Goal: Task Accomplishment & Management: Use online tool/utility

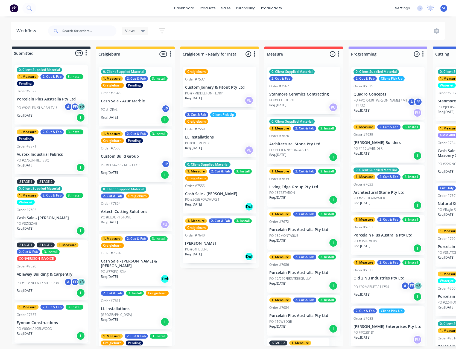
scroll to position [1, 0]
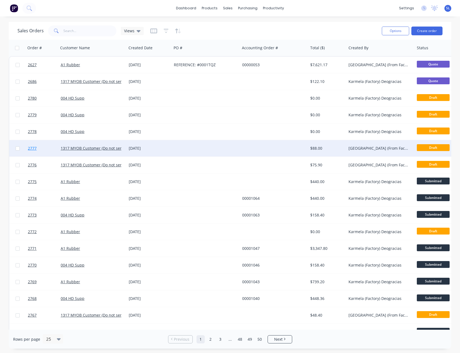
click at [34, 147] on span "2777" at bounding box center [32, 147] width 9 height 5
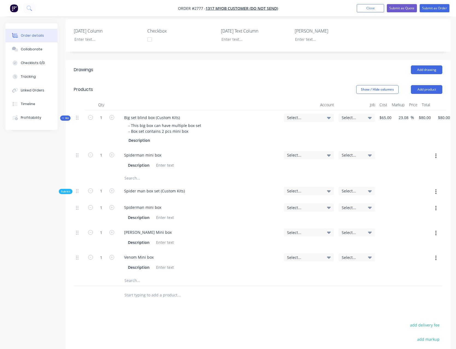
scroll to position [121, 10]
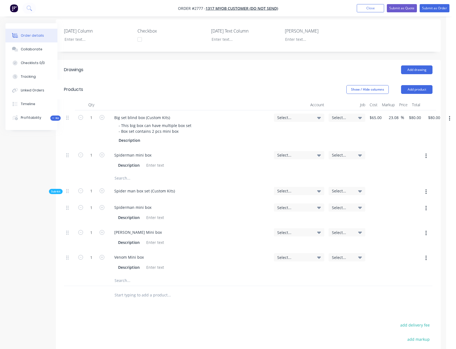
click at [451, 119] on button "button" at bounding box center [449, 118] width 13 height 10
click at [432, 133] on div "Add product to kit" at bounding box center [430, 133] width 42 height 8
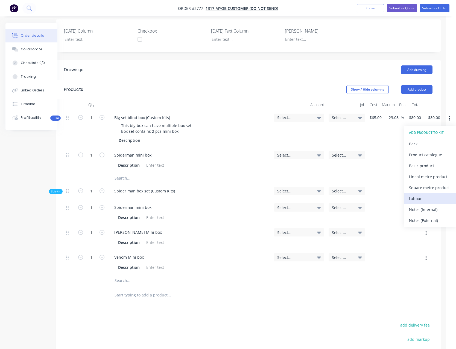
click at [419, 196] on div "Labour" at bounding box center [430, 198] width 42 height 8
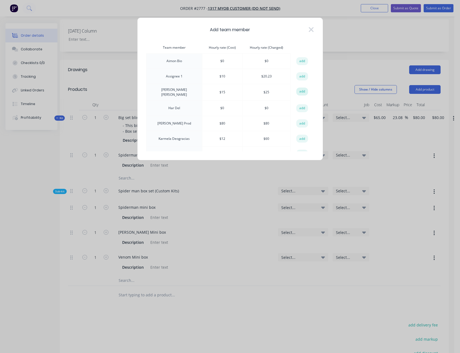
click at [300, 93] on button "add" at bounding box center [302, 92] width 12 height 8
type input "$98.4615"
type input "$98.46"
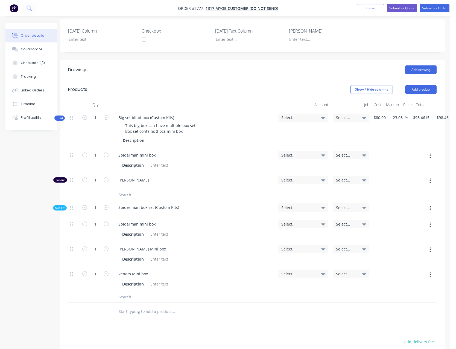
click at [430, 211] on icon "button" at bounding box center [430, 208] width 1 height 6
click at [423, 221] on div "Add product to kit" at bounding box center [411, 222] width 42 height 8
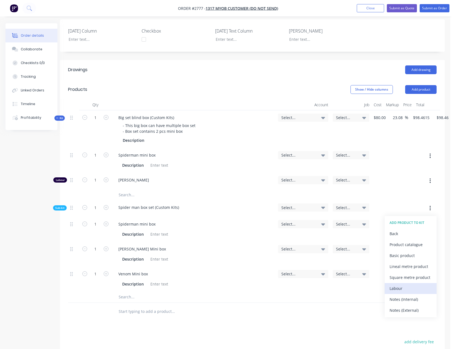
click at [405, 289] on div "Labour" at bounding box center [411, 288] width 42 height 8
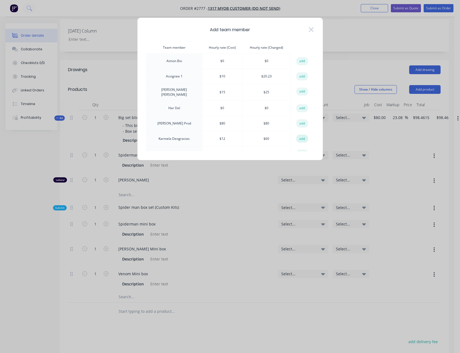
click at [298, 136] on button "add" at bounding box center [302, 139] width 12 height 8
type input "$113.2308"
type input "$113.23"
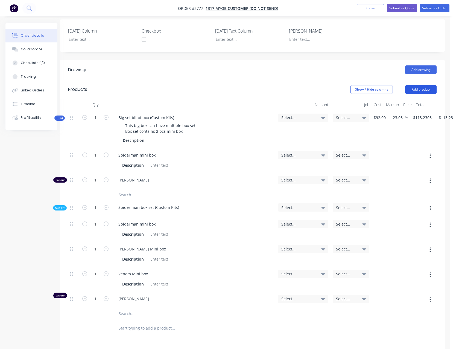
click at [420, 88] on button "Add product" at bounding box center [420, 89] width 31 height 9
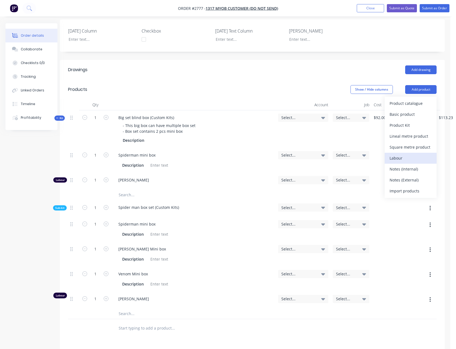
click at [405, 156] on div "Labour" at bounding box center [411, 158] width 42 height 8
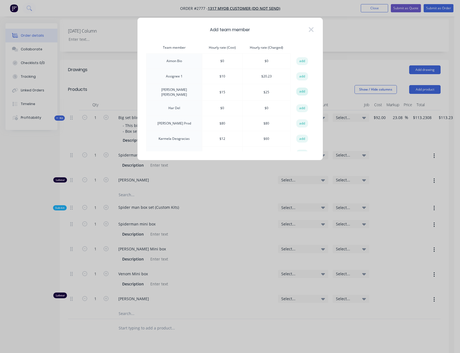
click at [298, 92] on button "add" at bounding box center [302, 92] width 12 height 8
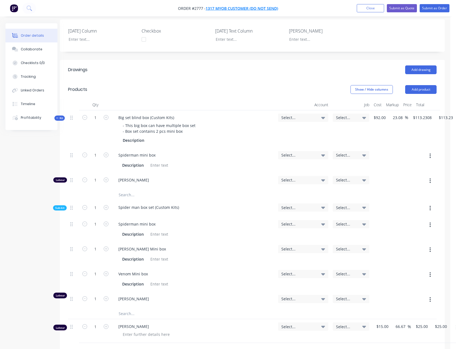
click at [258, 8] on span "1317 MYOB Customer (Do not send)" at bounding box center [242, 8] width 72 height 5
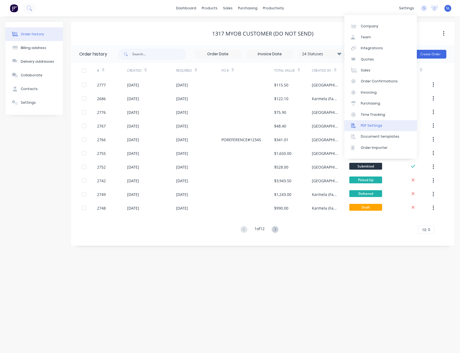
click at [370, 128] on div "PDF Settings" at bounding box center [372, 125] width 22 height 5
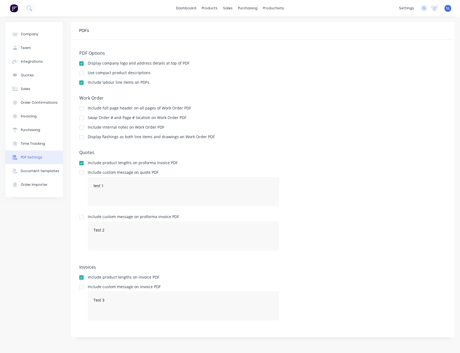
click at [81, 82] on div at bounding box center [81, 82] width 11 height 11
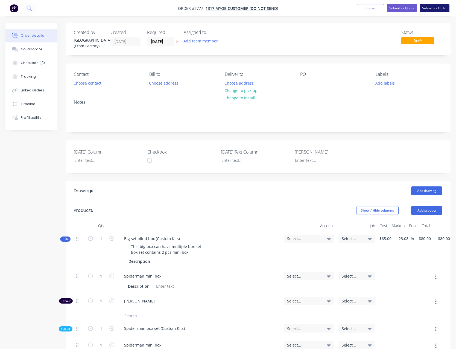
click at [429, 8] on button "Submit as Order" at bounding box center [435, 8] width 30 height 8
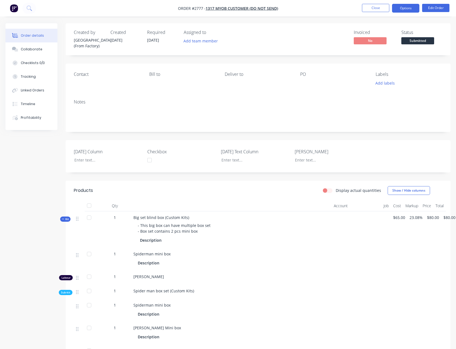
click at [401, 8] on button "Options" at bounding box center [405, 8] width 27 height 9
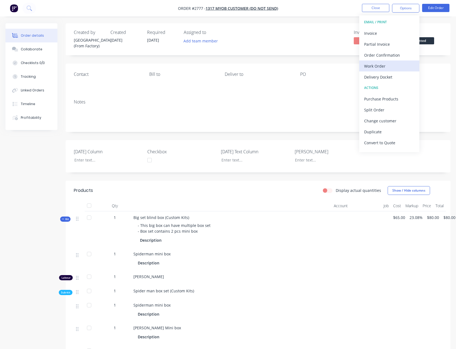
click at [385, 67] on div "Work Order" at bounding box center [389, 66] width 50 height 8
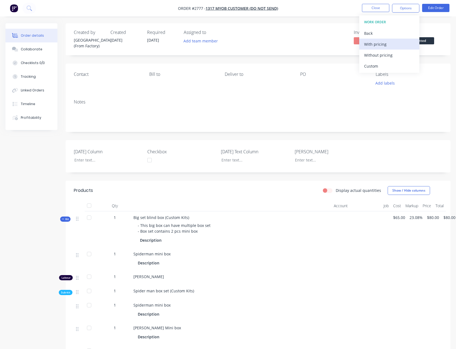
click at [380, 47] on div "With pricing" at bounding box center [389, 44] width 50 height 8
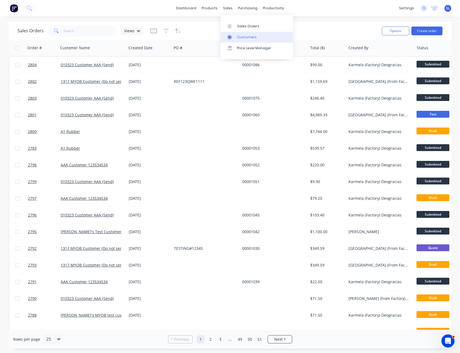
click at [241, 39] on div "Customers" at bounding box center [247, 37] width 20 height 5
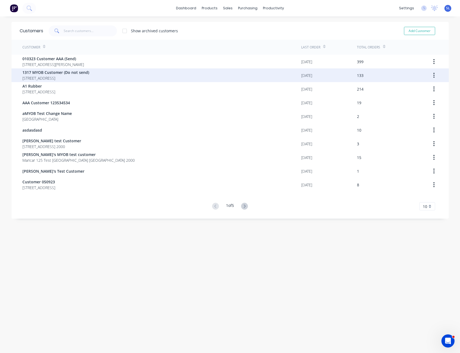
click at [220, 77] on div "1317 MYOB Customer (Do not send) 92 Village Drive Hoxton Park New South Wales A…" at bounding box center [161, 75] width 279 height 14
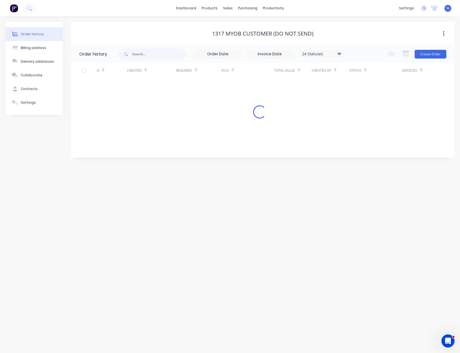
click at [335, 21] on div "Order history Billing address Delivery addresses Collaborate Contacts Settings …" at bounding box center [230, 184] width 460 height 336
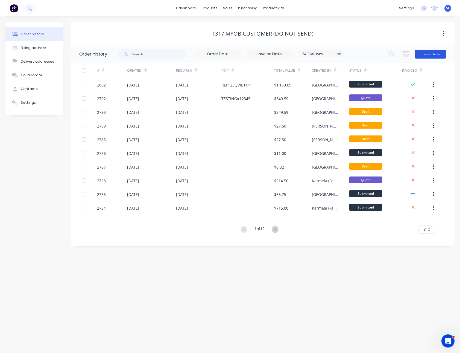
click at [419, 56] on button "Create Order" at bounding box center [431, 54] width 32 height 9
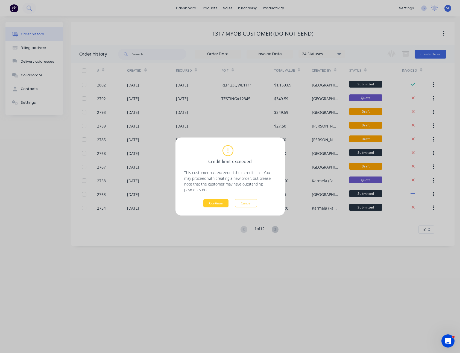
click at [228, 204] on button "Continue" at bounding box center [215, 203] width 25 height 8
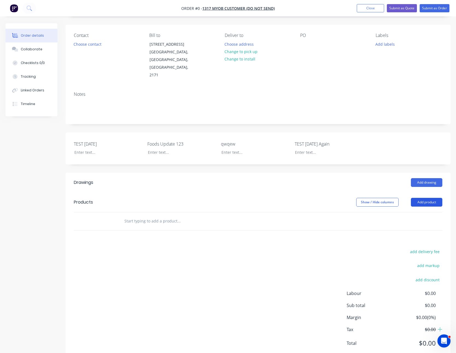
scroll to position [40, 0]
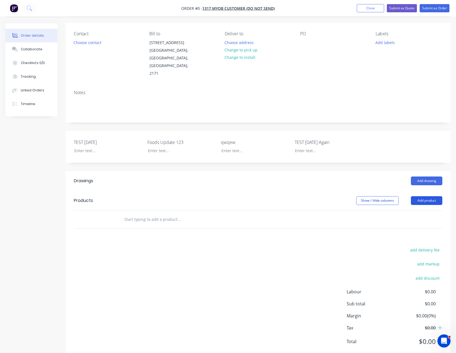
click at [435, 196] on button "Add product" at bounding box center [426, 200] width 31 height 9
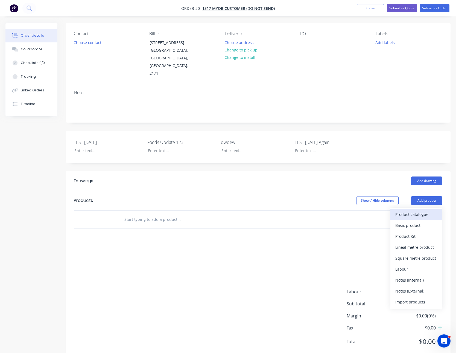
click at [430, 210] on div "Product catalogue" at bounding box center [416, 214] width 42 height 8
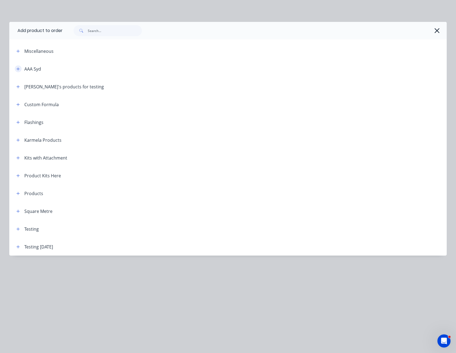
click at [17, 70] on icon "button" at bounding box center [17, 69] width 3 height 4
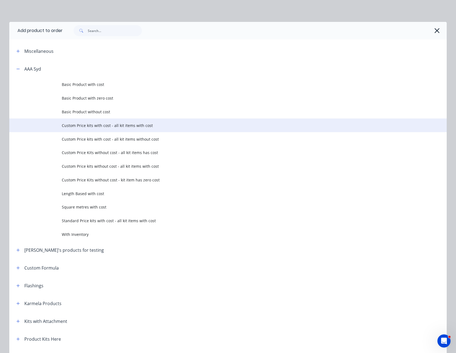
click at [139, 130] on td "Custom Price kits with cost - all kit items with cost" at bounding box center [254, 125] width 385 height 14
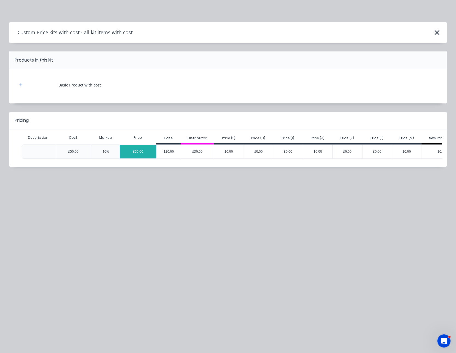
click at [145, 155] on div "$55.00" at bounding box center [138, 152] width 37 height 14
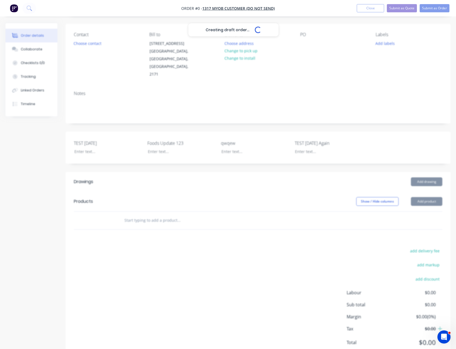
scroll to position [39, 0]
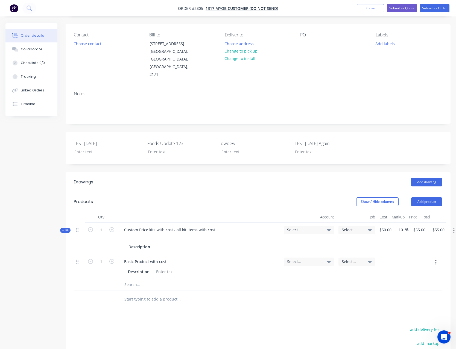
click at [453, 226] on button "button" at bounding box center [454, 231] width 13 height 10
click at [436, 241] on div "Add product to kit" at bounding box center [434, 245] width 42 height 8
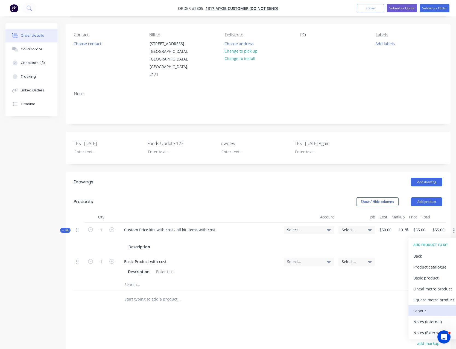
click at [432, 307] on div "Labour" at bounding box center [434, 311] width 42 height 8
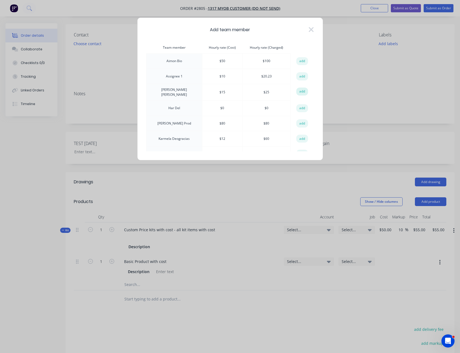
click at [297, 90] on button "add" at bounding box center [302, 92] width 12 height 8
type input "$71.50"
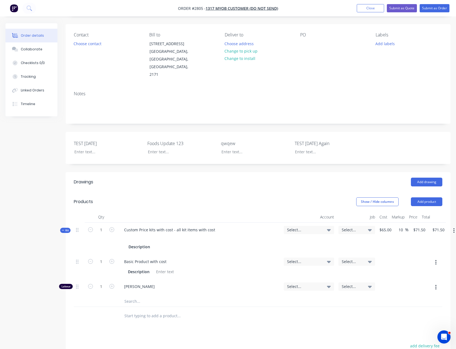
click at [454, 228] on icon "button" at bounding box center [453, 230] width 1 height 5
click at [434, 252] on div "Add sub kit to kit" at bounding box center [434, 256] width 42 height 8
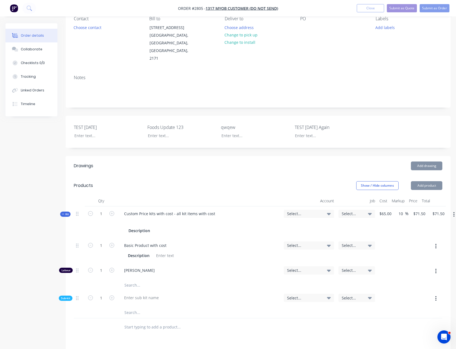
scroll to position [94, 0]
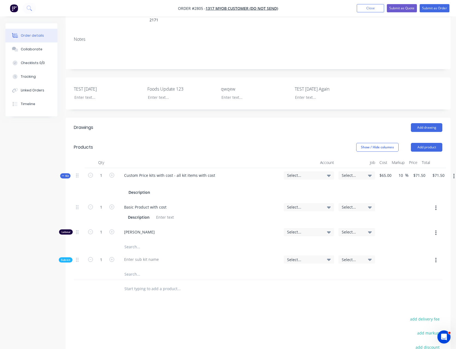
click at [436, 258] on icon "button" at bounding box center [435, 260] width 1 height 5
click at [435, 270] on div "Add product to kit" at bounding box center [416, 274] width 42 height 8
click at [418, 336] on div "Labour" at bounding box center [416, 340] width 42 height 8
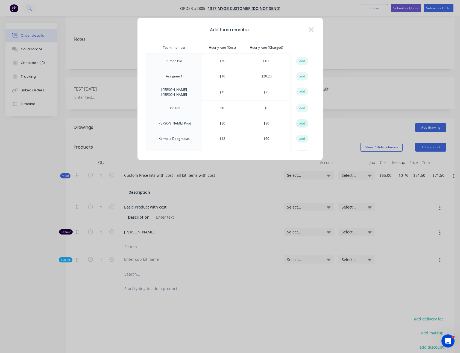
click at [296, 123] on button "add" at bounding box center [302, 123] width 12 height 8
type input "$159.50"
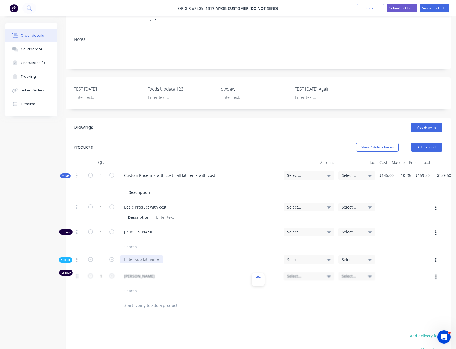
click at [158, 255] on div at bounding box center [141, 259] width 43 height 8
click at [336, 296] on div at bounding box center [258, 305] width 369 height 18
click at [440, 255] on button "button" at bounding box center [436, 260] width 13 height 10
click at [432, 270] on div "Add product to kit" at bounding box center [416, 274] width 42 height 8
click at [406, 292] on div "Product catalogue" at bounding box center [416, 296] width 42 height 8
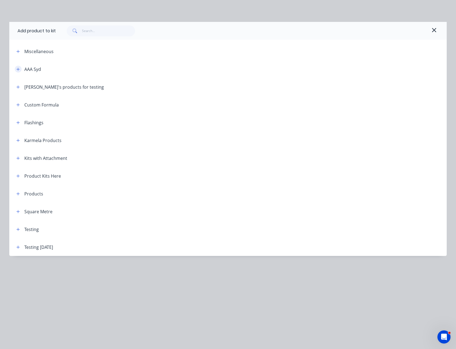
click at [19, 69] on icon "button" at bounding box center [17, 69] width 3 height 4
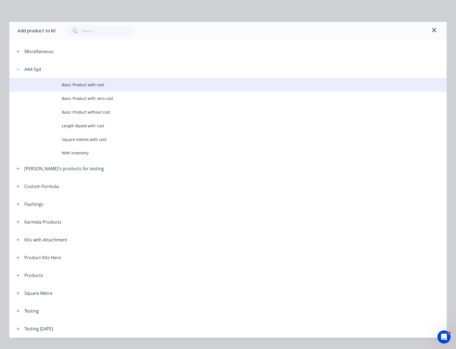
click at [70, 84] on span "Basic Product with cost" at bounding box center [216, 85] width 308 height 6
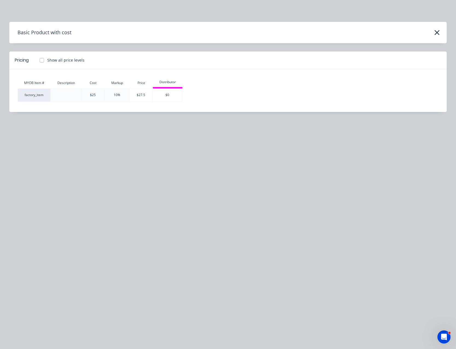
click at [129, 98] on div "10%" at bounding box center [117, 95] width 24 height 13
type input "$187.00"
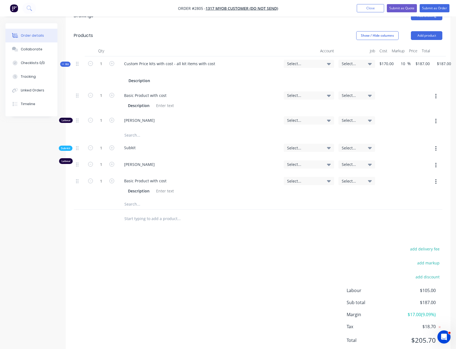
scroll to position [208, 0]
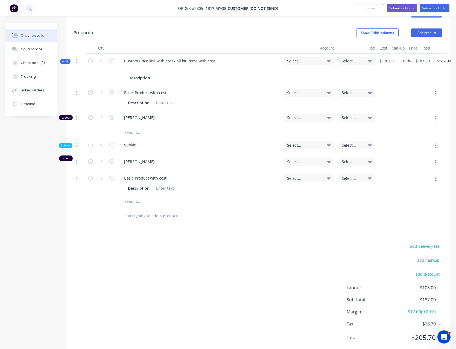
click at [166, 242] on div "add delivery fee add markup add discount Labour $105.00 Sub total $187.00 Margi…" at bounding box center [258, 295] width 369 height 106
click at [305, 242] on div "add delivery fee add markup add discount Labour $105.00 Sub total $187.00 Margi…" at bounding box center [258, 295] width 369 height 106
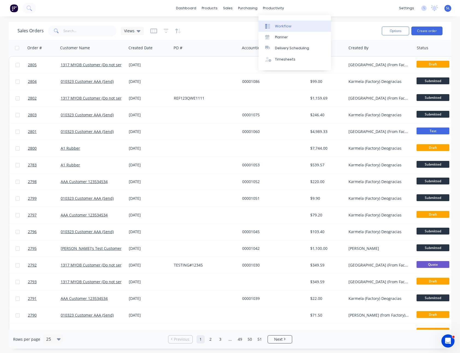
click at [276, 28] on div "Workflow" at bounding box center [283, 26] width 16 height 5
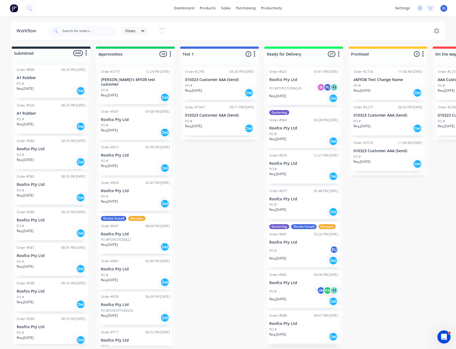
click at [225, 95] on div "Req. 25/06/25 Del" at bounding box center [219, 92] width 69 height 9
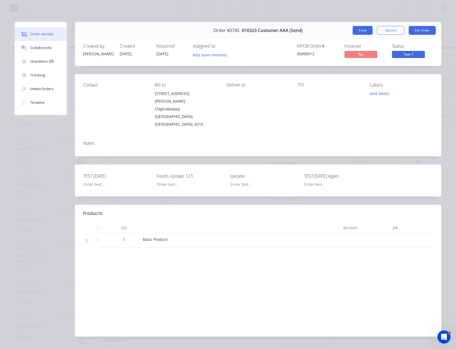
click at [359, 29] on button "Close" at bounding box center [363, 30] width 20 height 9
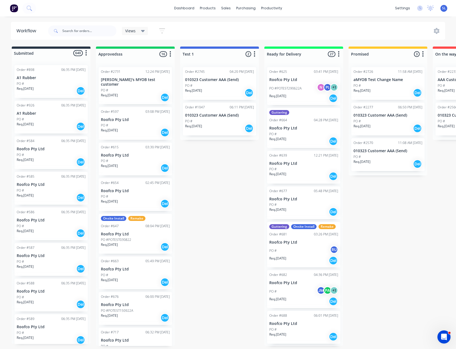
click at [237, 88] on div "Req. 25/06/25 Del" at bounding box center [219, 92] width 69 height 9
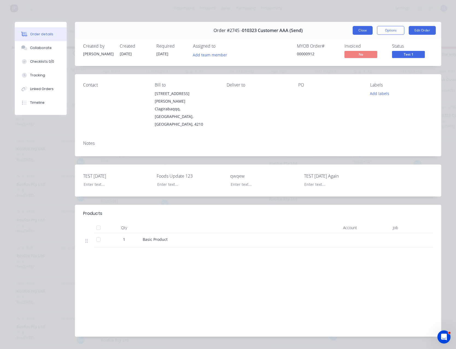
click at [362, 31] on button "Close" at bounding box center [363, 30] width 20 height 9
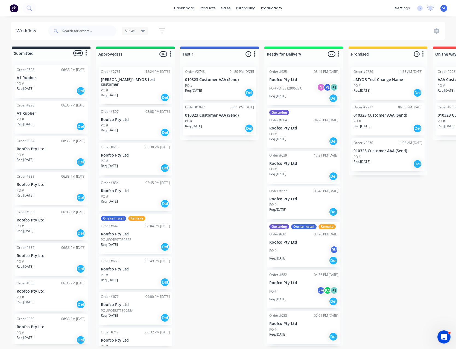
click at [442, 32] on div at bounding box center [438, 31] width 14 height 6
click at [436, 32] on icon at bounding box center [437, 31] width 6 height 6
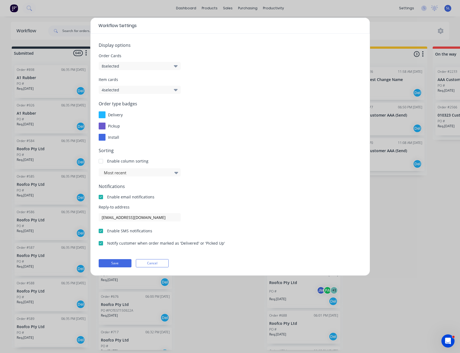
click at [115, 90] on button "4 selected" at bounding box center [140, 90] width 82 height 8
drag, startPoint x: 167, startPoint y: 267, endPoint x: 164, endPoint y: 266, distance: 2.9
click at [167, 267] on button "Cancel" at bounding box center [152, 263] width 33 height 8
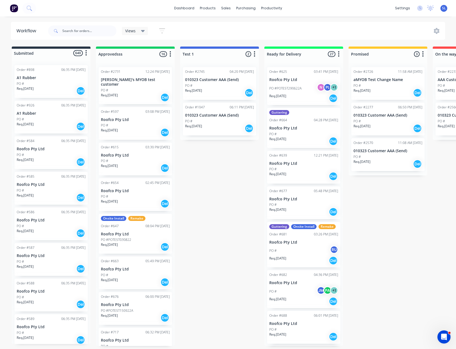
click at [149, 93] on div "Req. 13/06/25 Del" at bounding box center [135, 97] width 69 height 9
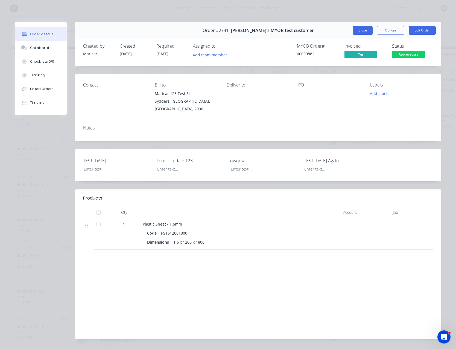
click at [354, 32] on button "Close" at bounding box center [363, 30] width 20 height 9
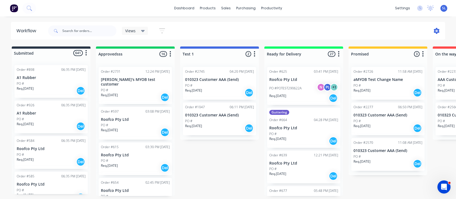
click at [437, 31] on icon at bounding box center [437, 31] width 2 height 2
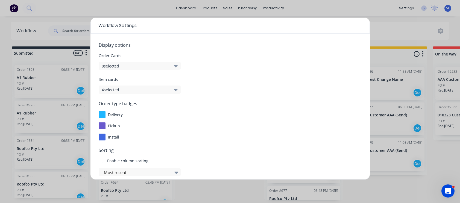
click at [144, 86] on button "4 selected" at bounding box center [140, 90] width 82 height 8
click at [260, 107] on div "Order type badges delivery pickup install" at bounding box center [230, 120] width 263 height 40
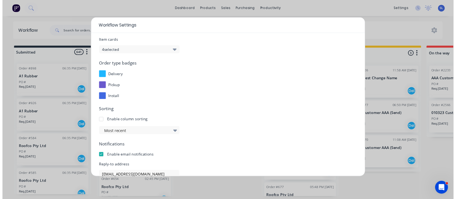
scroll to position [96, 0]
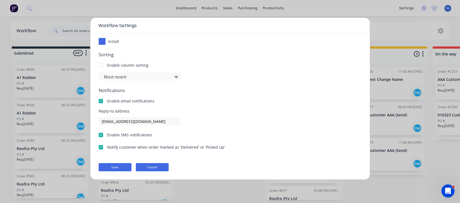
click at [166, 166] on button "Cancel" at bounding box center [152, 167] width 33 height 8
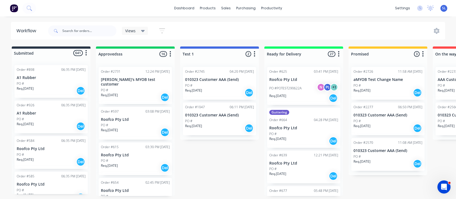
click at [144, 94] on div "Req. 13/06/25 Del" at bounding box center [135, 97] width 69 height 9
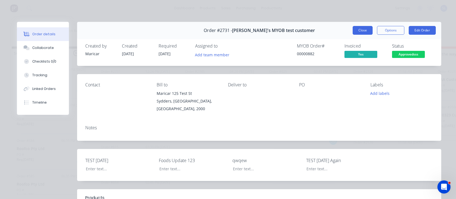
click at [359, 30] on button "Close" at bounding box center [363, 30] width 20 height 9
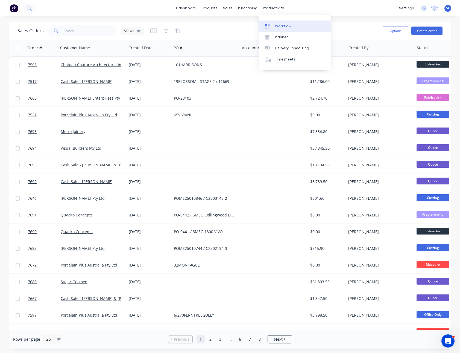
click at [278, 23] on link "Workflow" at bounding box center [295, 26] width 72 height 11
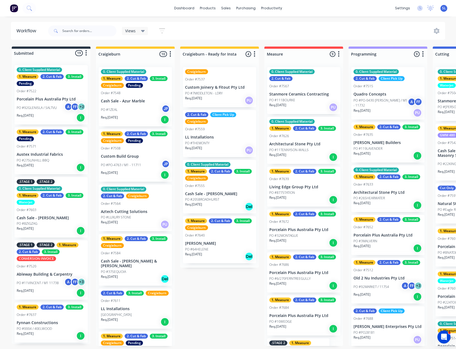
click at [444, 8] on span "SL" at bounding box center [444, 8] width 4 height 5
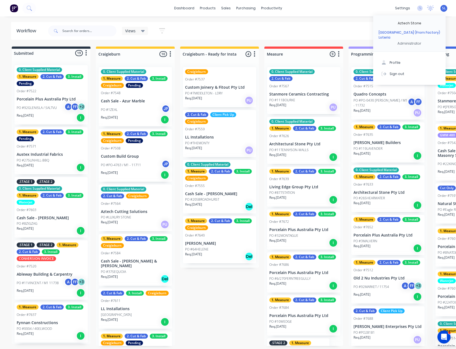
click at [444, 8] on span "SL" at bounding box center [444, 8] width 4 height 5
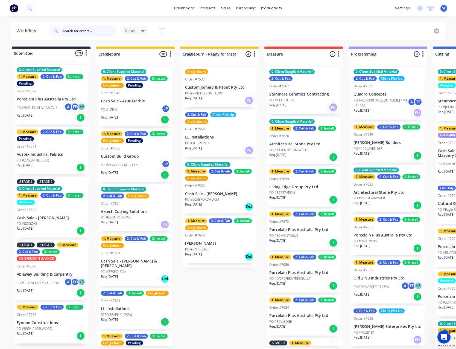
click at [93, 34] on input "text" at bounding box center [89, 30] width 54 height 11
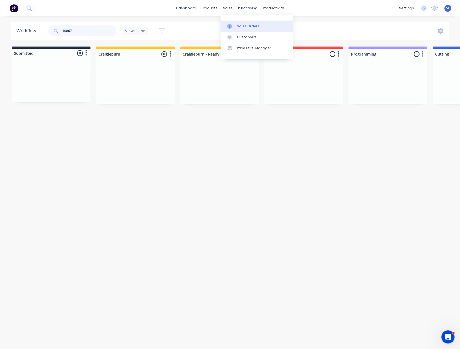
type input "10867"
click at [233, 24] on div at bounding box center [231, 26] width 8 height 5
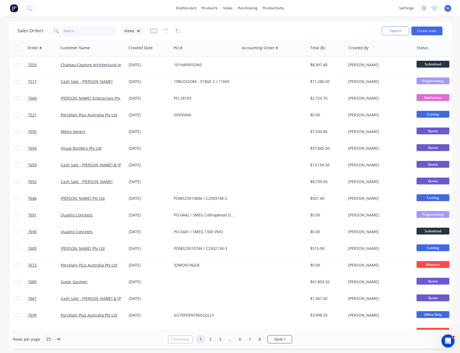
click at [89, 33] on input "text" at bounding box center [89, 30] width 53 height 11
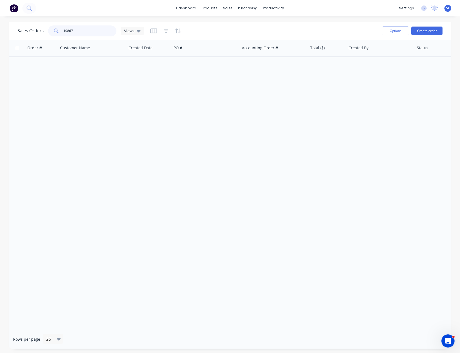
type input "10867"
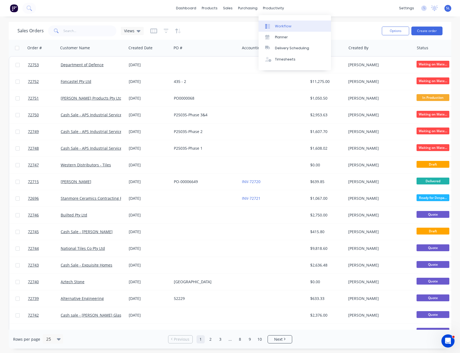
click at [272, 26] on div at bounding box center [269, 26] width 8 height 5
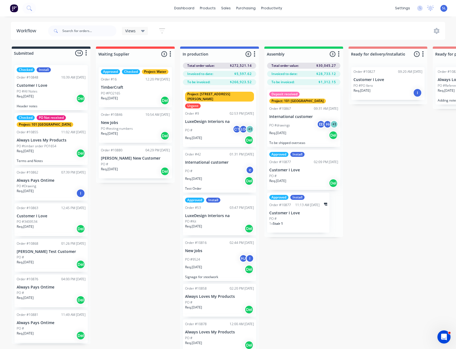
click at [306, 130] on div "Req. 20/03/25 Del" at bounding box center [303, 134] width 69 height 9
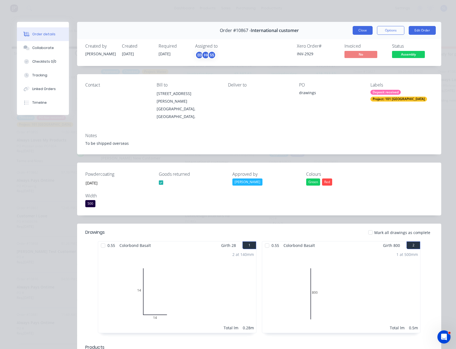
click at [359, 31] on button "Close" at bounding box center [363, 30] width 20 height 9
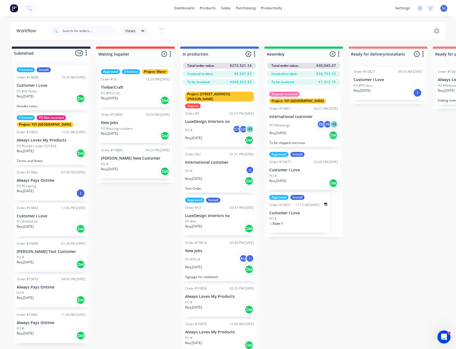
click at [444, 33] on div at bounding box center [438, 31] width 14 height 6
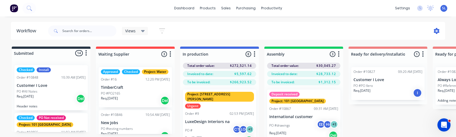
click at [438, 31] on icon at bounding box center [437, 31] width 6 height 6
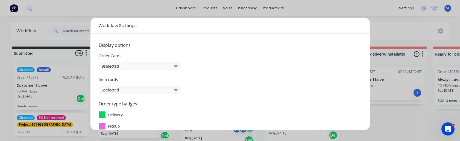
click at [144, 64] on button "9 selected" at bounding box center [140, 66] width 82 height 8
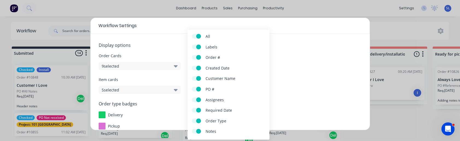
click at [306, 77] on span "Item cards" at bounding box center [230, 80] width 263 height 6
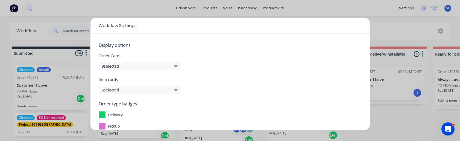
click at [153, 87] on button "5 selected" at bounding box center [140, 90] width 82 height 8
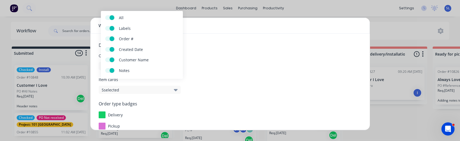
click at [247, 43] on span "Display options" at bounding box center [230, 45] width 263 height 7
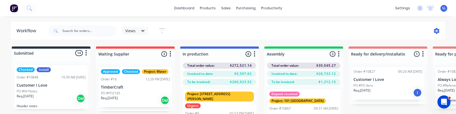
click at [436, 32] on icon at bounding box center [437, 31] width 6 height 6
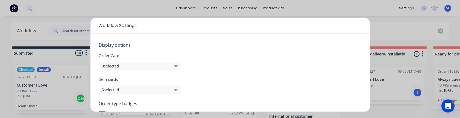
click at [136, 64] on button "9 selected" at bounding box center [140, 66] width 82 height 8
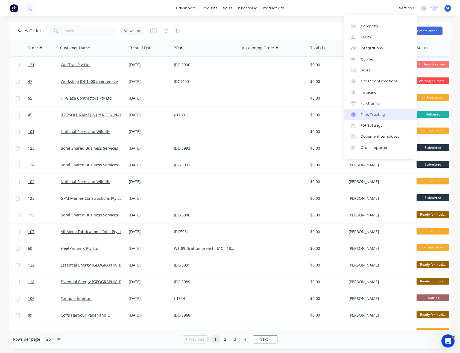
click at [374, 117] on div "Time Tracking" at bounding box center [373, 114] width 24 height 5
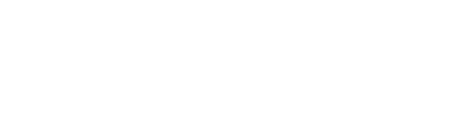
click at [143, 0] on html at bounding box center [230, 0] width 460 height 0
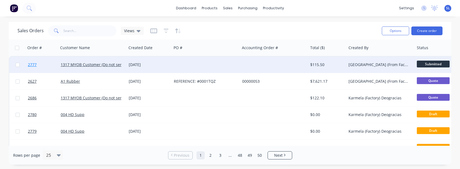
click at [32, 66] on span "2777" at bounding box center [32, 64] width 9 height 5
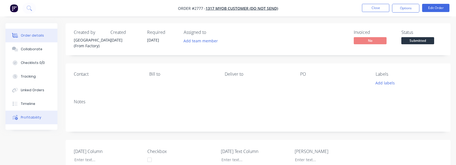
click at [27, 112] on button "Profitability" at bounding box center [31, 118] width 52 height 14
